Goal: Information Seeking & Learning: Find specific fact

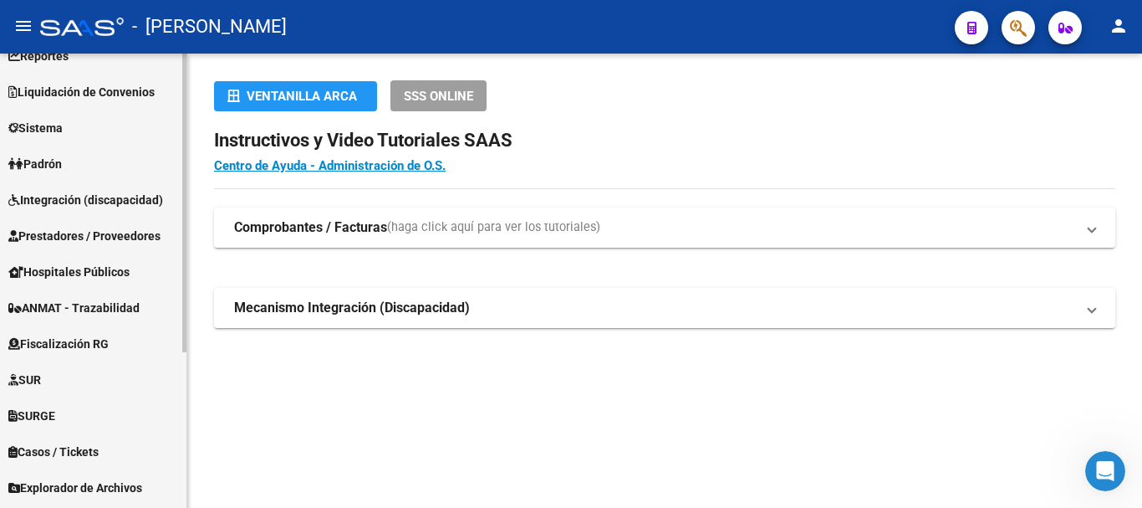
scroll to position [167, 0]
click at [92, 162] on link "Padrón" at bounding box center [93, 163] width 186 height 36
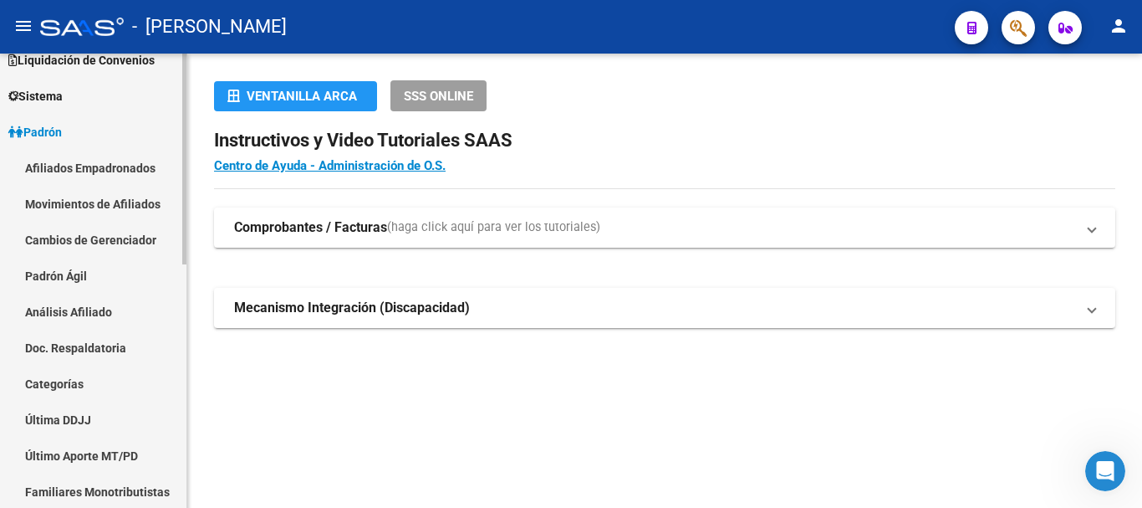
scroll to position [95, 0]
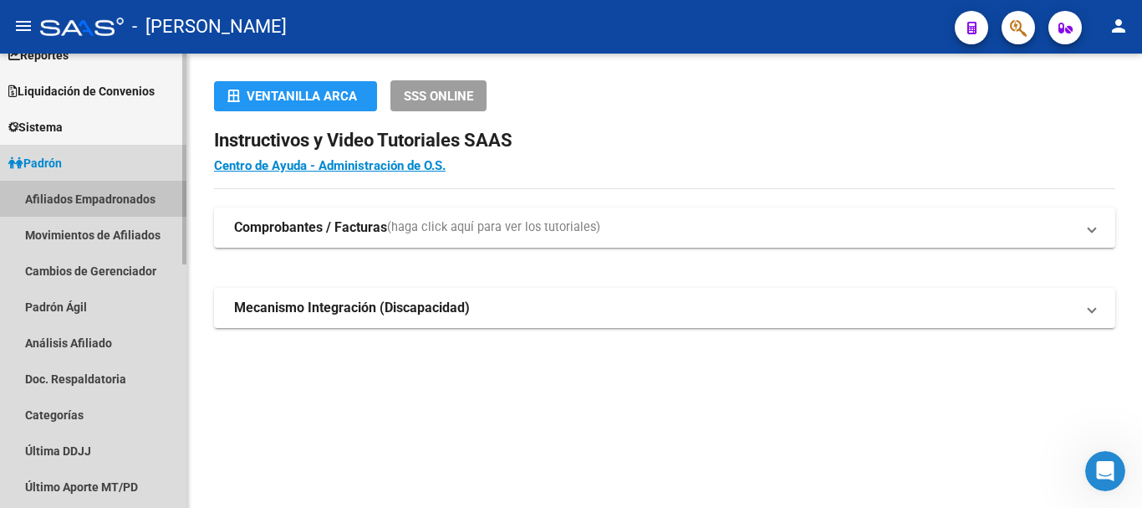
click at [159, 193] on link "Afiliados Empadronados" at bounding box center [93, 199] width 186 height 36
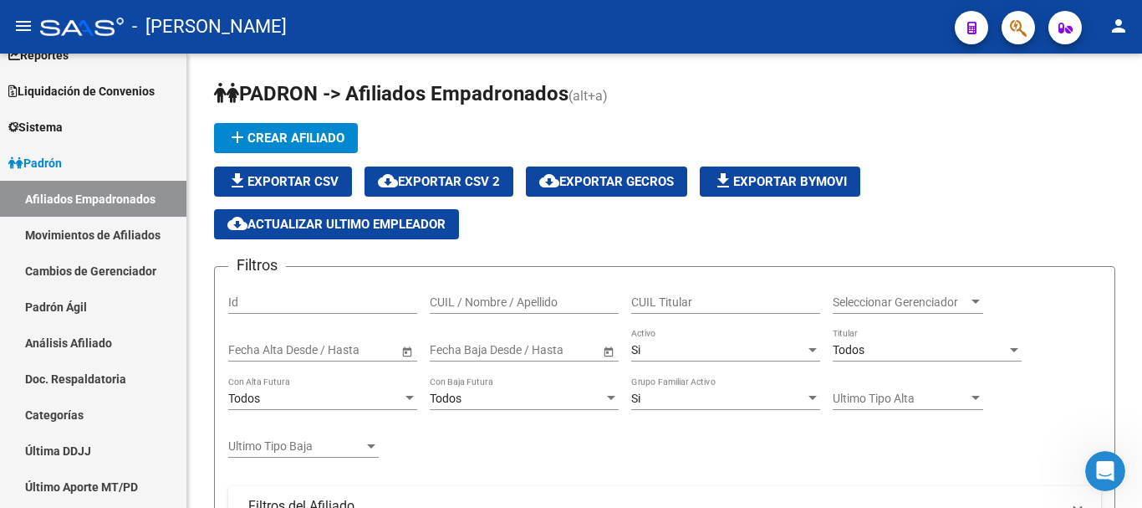
click at [1008, 29] on button "button" at bounding box center [1018, 27] width 33 height 33
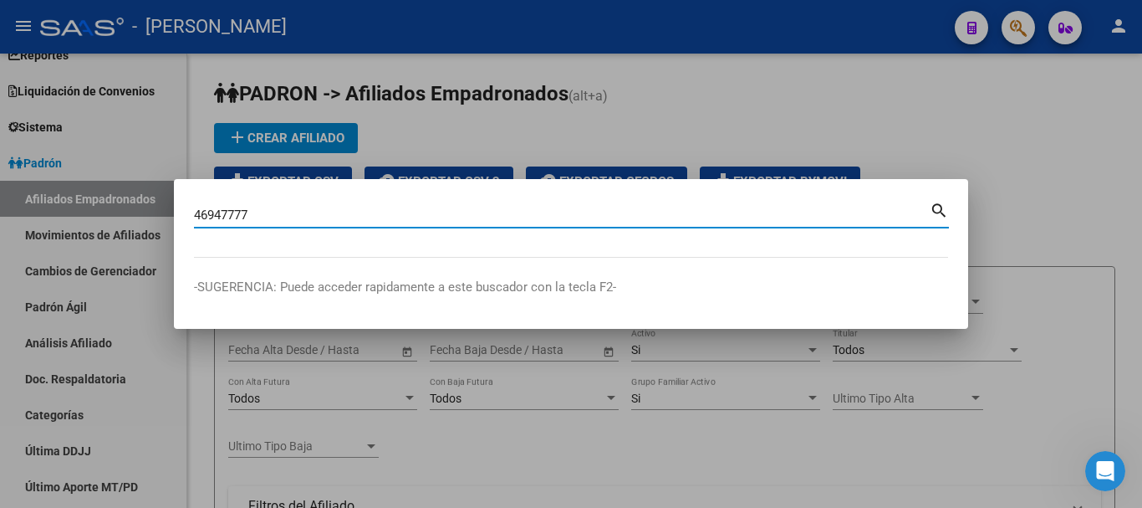
type input "46947777"
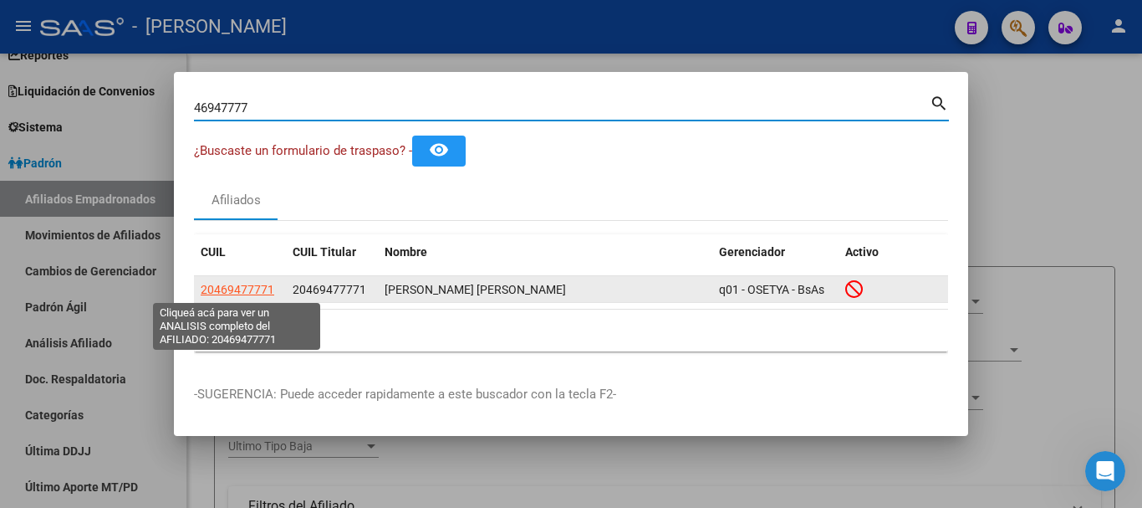
click at [266, 290] on span "20469477771" at bounding box center [238, 289] width 74 height 13
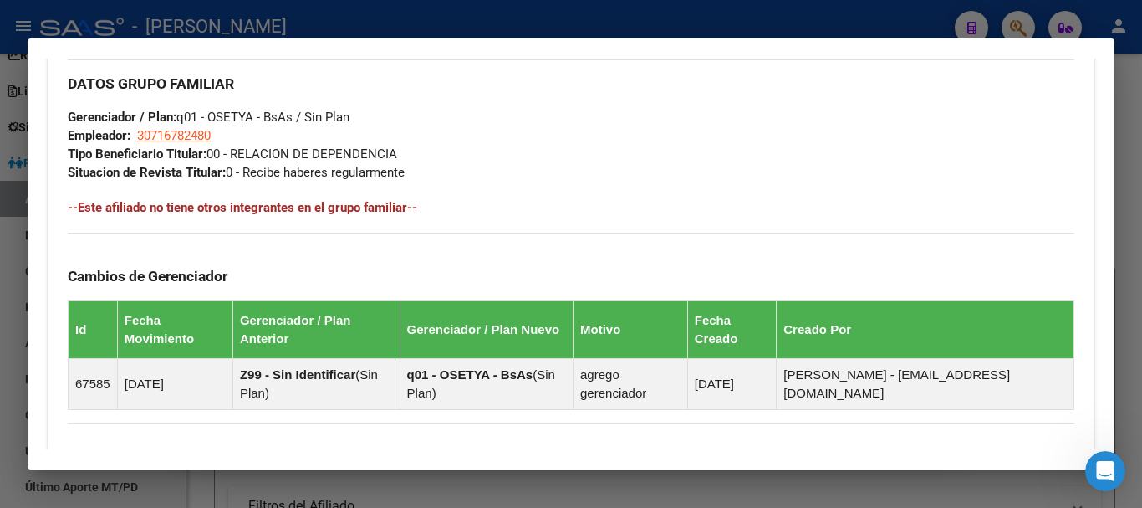
scroll to position [1100, 0]
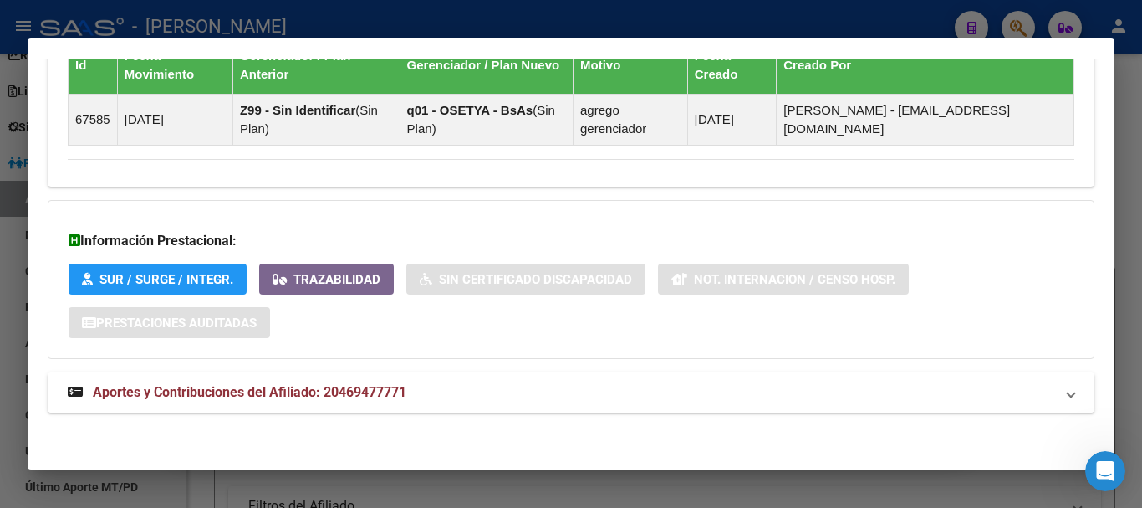
click at [296, 385] on span "Aportes y Contribuciones del Afiliado: 20469477771" at bounding box center [250, 392] width 314 height 16
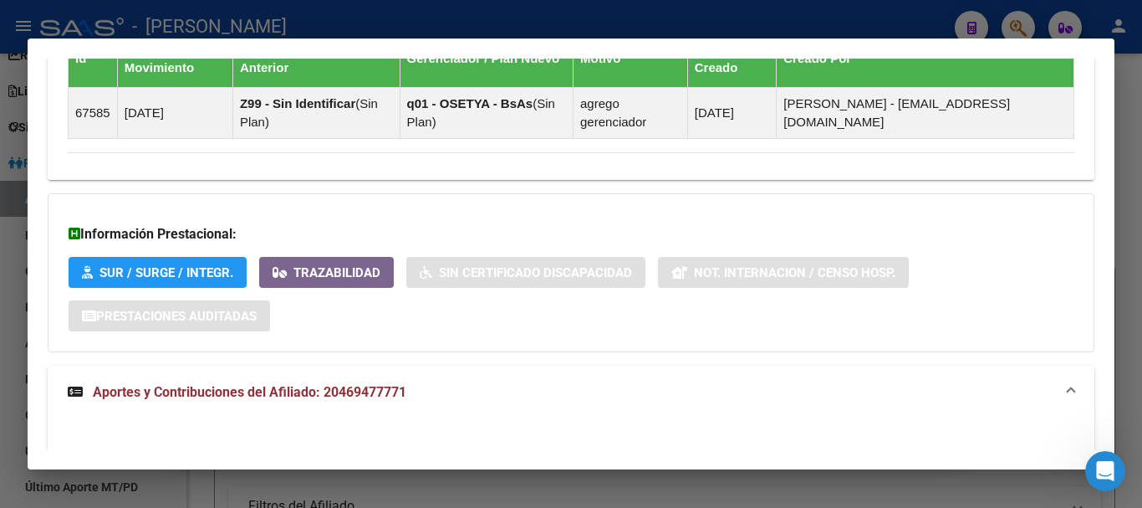
scroll to position [1521, 0]
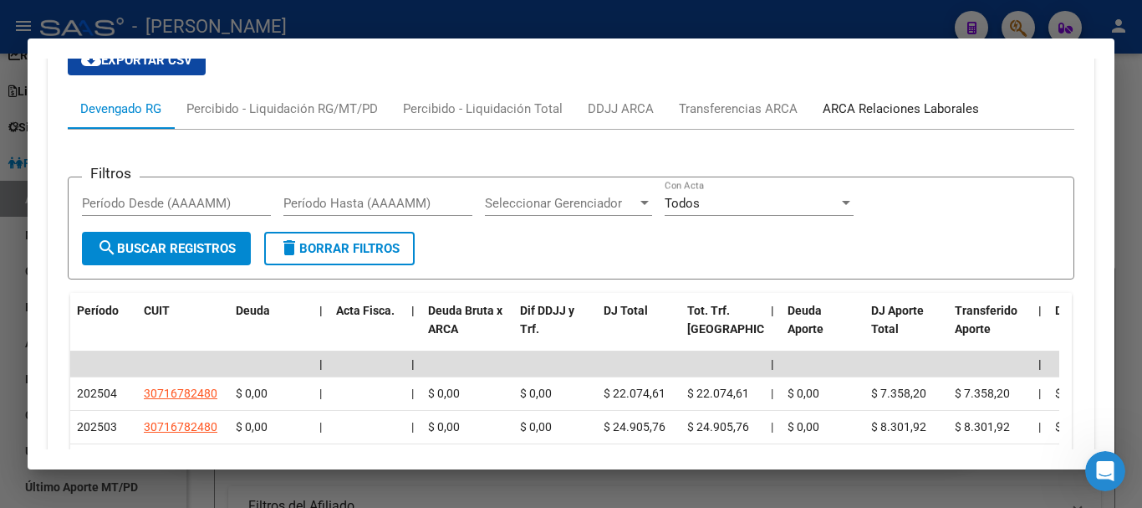
click at [849, 115] on div "ARCA Relaciones Laborales" at bounding box center [901, 109] width 156 height 18
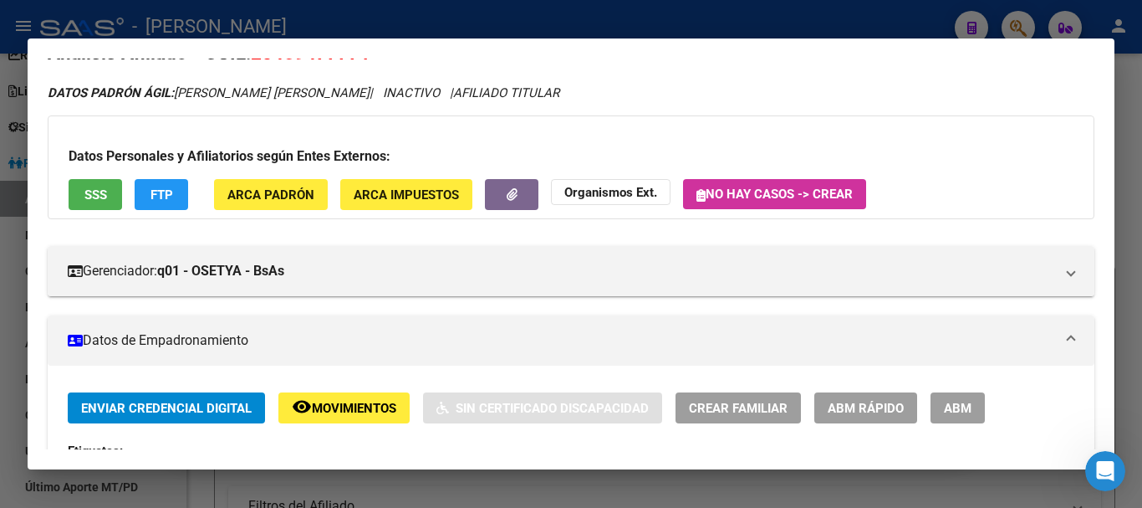
scroll to position [0, 0]
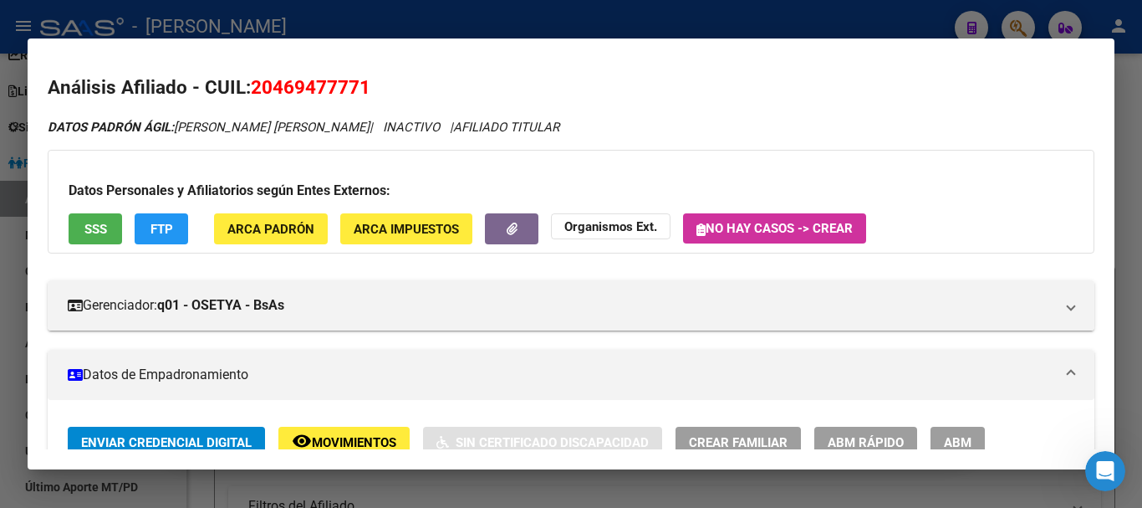
click at [269, 84] on span "20469477771" at bounding box center [311, 87] width 120 height 22
copy span "20469477771"
click at [300, 84] on span "20469477771" at bounding box center [311, 87] width 120 height 22
drag, startPoint x: 272, startPoint y: 84, endPoint x: 360, endPoint y: 96, distance: 88.6
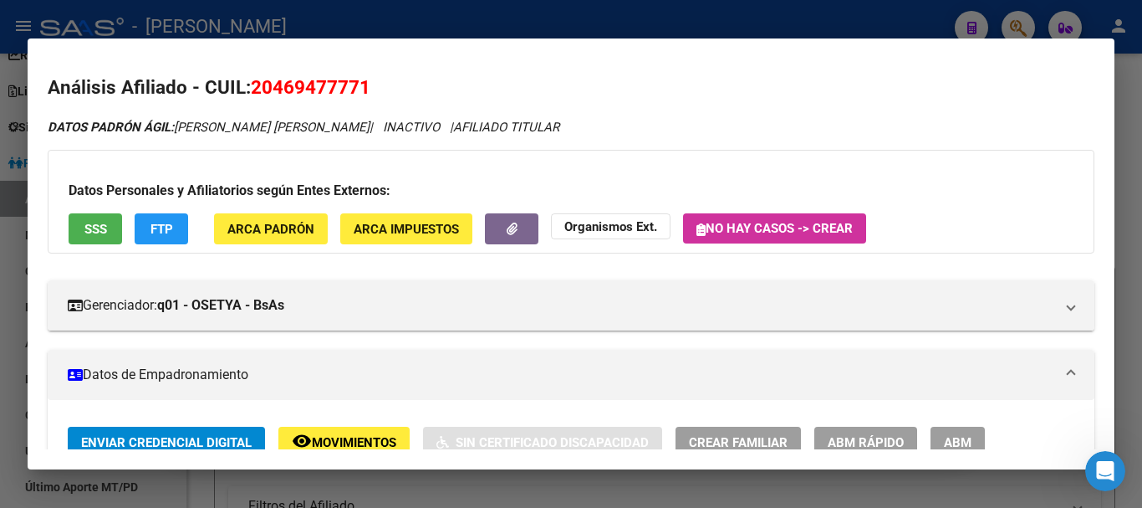
click at [360, 96] on span "20469477771" at bounding box center [311, 87] width 120 height 22
copy span "46947777"
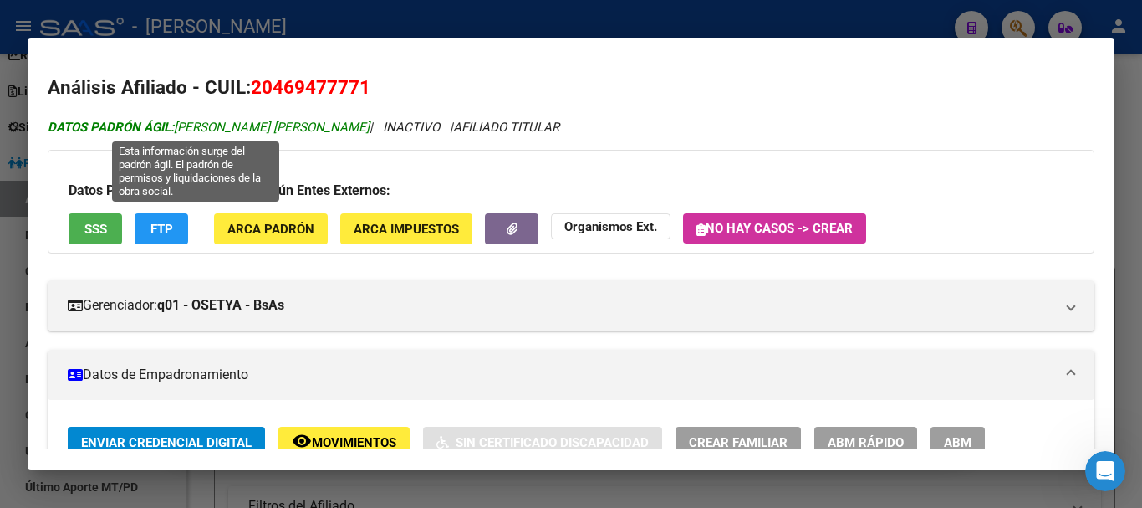
click at [236, 127] on span "DATOS [PERSON_NAME] ÁGIL: [PERSON_NAME] [PERSON_NAME]" at bounding box center [209, 127] width 322 height 15
drag, startPoint x: 236, startPoint y: 127, endPoint x: 304, endPoint y: 127, distance: 67.7
click at [304, 127] on span "DATOS [PERSON_NAME] ÁGIL: [PERSON_NAME] [PERSON_NAME]" at bounding box center [209, 127] width 322 height 15
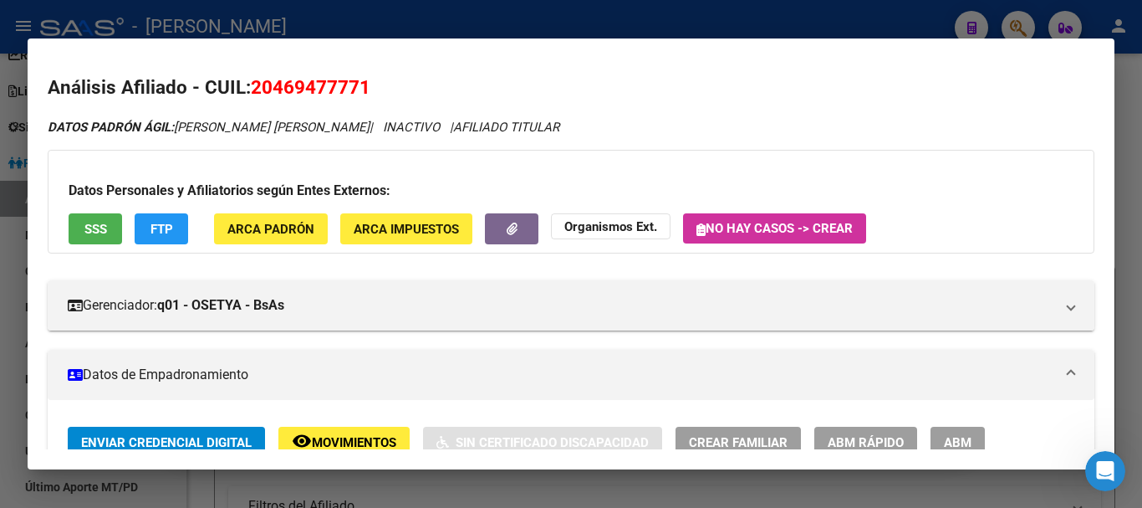
copy span "[PERSON_NAME] [PERSON_NAME]"
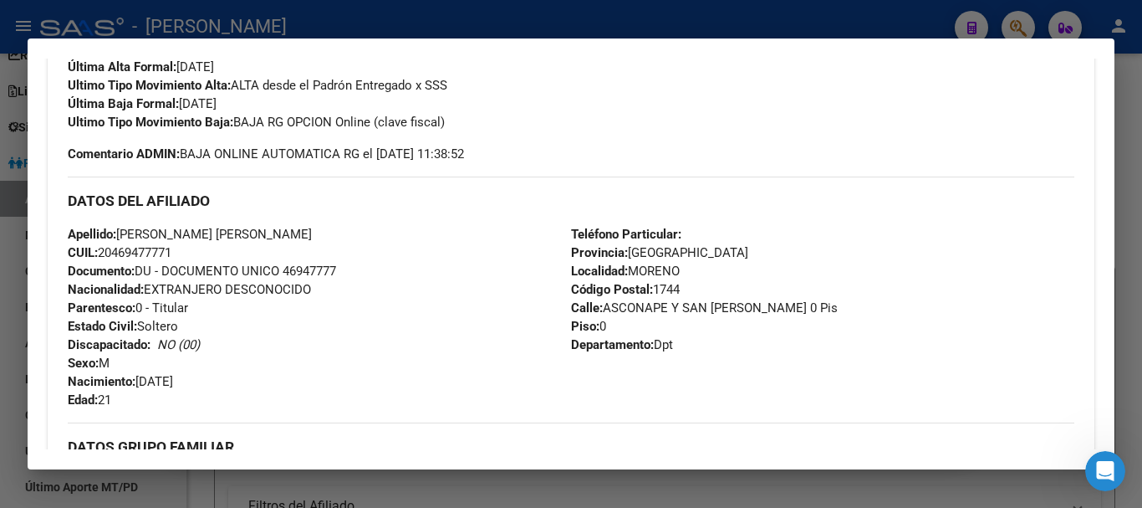
scroll to position [502, 0]
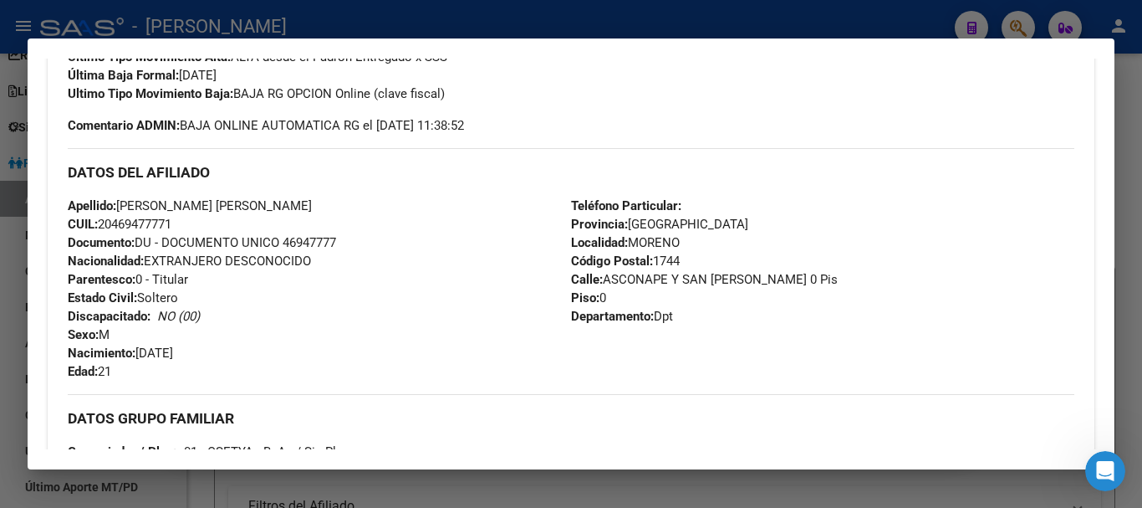
drag, startPoint x: 207, startPoint y: 352, endPoint x: 145, endPoint y: 345, distance: 62.2
click at [145, 345] on div "Apellido: [PERSON_NAME] [PERSON_NAME] CUIL: 20469477771 Documento: DU - DOCUMEN…" at bounding box center [319, 288] width 503 height 184
click at [143, 350] on span "Nacimiento: [DEMOGRAPHIC_DATA]" at bounding box center [120, 352] width 105 height 15
drag, startPoint x: 143, startPoint y: 350, endPoint x: 189, endPoint y: 353, distance: 46.1
click at [173, 353] on span "Nacimiento: [DEMOGRAPHIC_DATA]" at bounding box center [120, 352] width 105 height 15
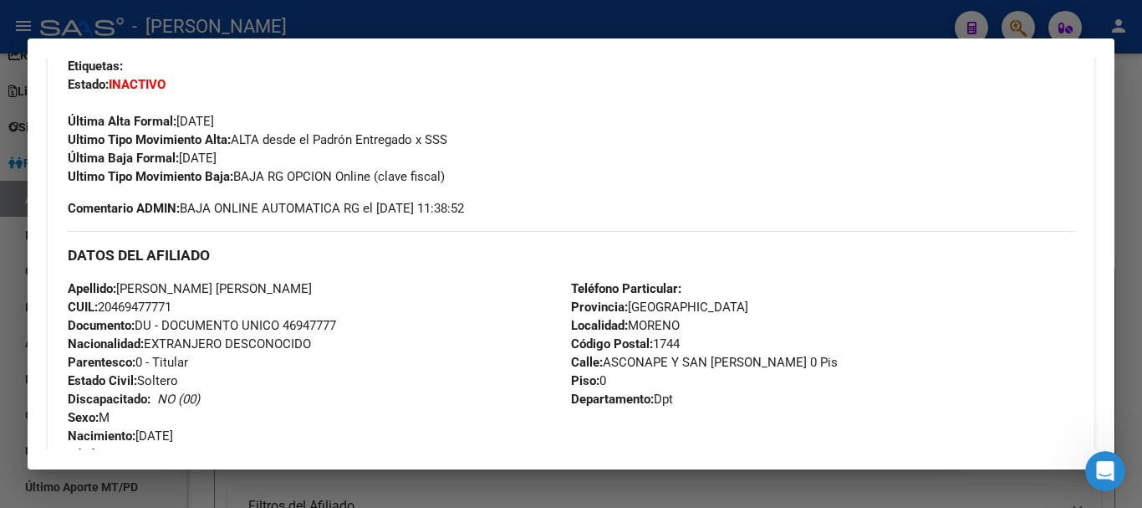
scroll to position [418, 0]
click at [628, 357] on span "Calle: ASCONAPE Y SAN [PERSON_NAME] 0 Pis" at bounding box center [704, 362] width 267 height 15
drag, startPoint x: 628, startPoint y: 357, endPoint x: 712, endPoint y: 362, distance: 84.6
click at [712, 362] on span "Calle: ASCONAPE Y SAN [PERSON_NAME] 0 Pis" at bounding box center [704, 362] width 267 height 15
copy span "ASCONAPE Y SAN [PERSON_NAME]"
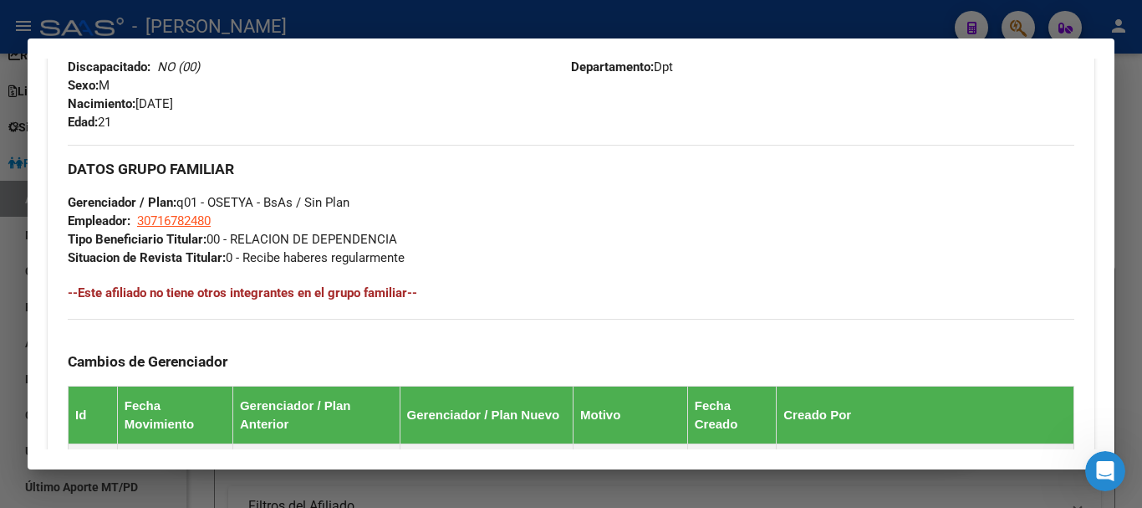
scroll to position [753, 0]
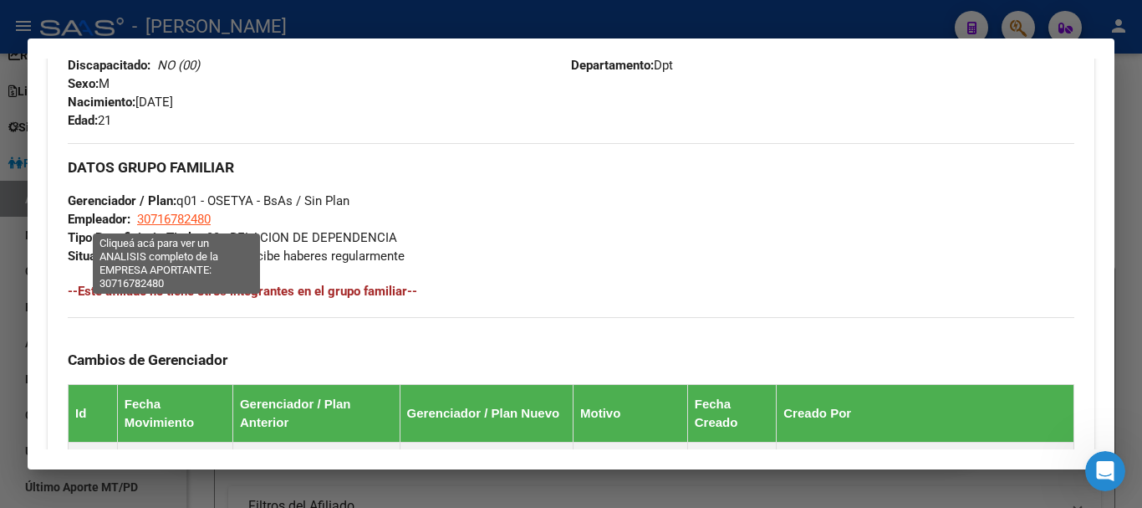
drag, startPoint x: 232, startPoint y: 216, endPoint x: 138, endPoint y: 223, distance: 94.0
click at [138, 223] on div "DATOS GRUPO FAMILIAR Gerenciador / Plan: q01 - OSETYA - BsAs / Sin Plan Emplead…" at bounding box center [571, 204] width 1007 height 122
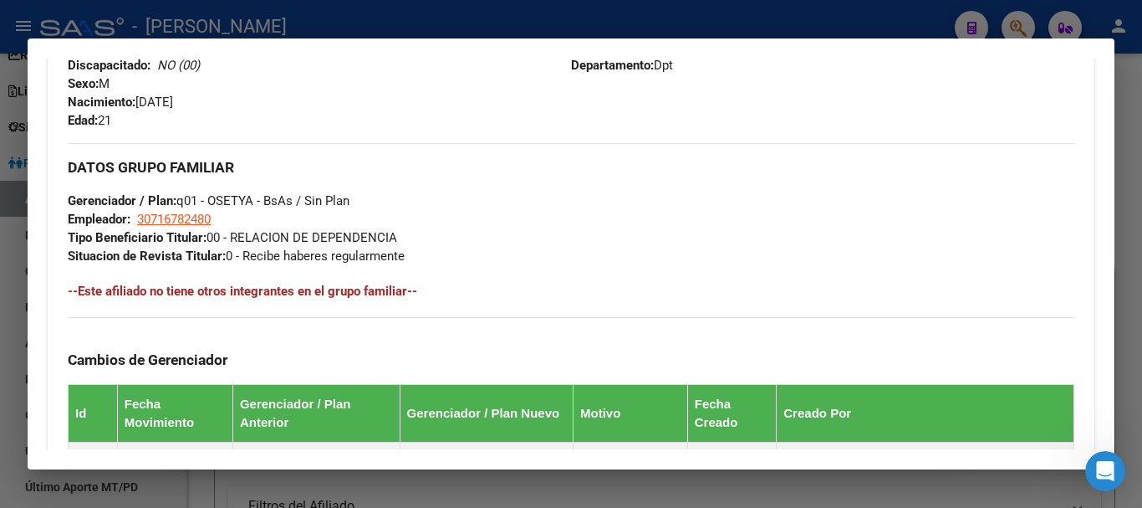
copy span "30716782480"
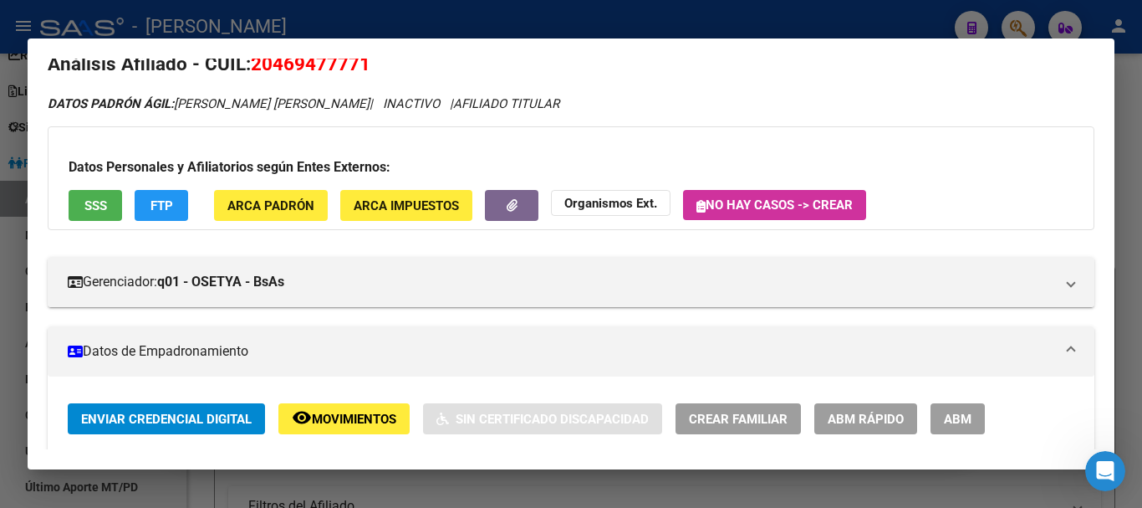
scroll to position [0, 0]
